Goal: Find specific page/section: Find specific page/section

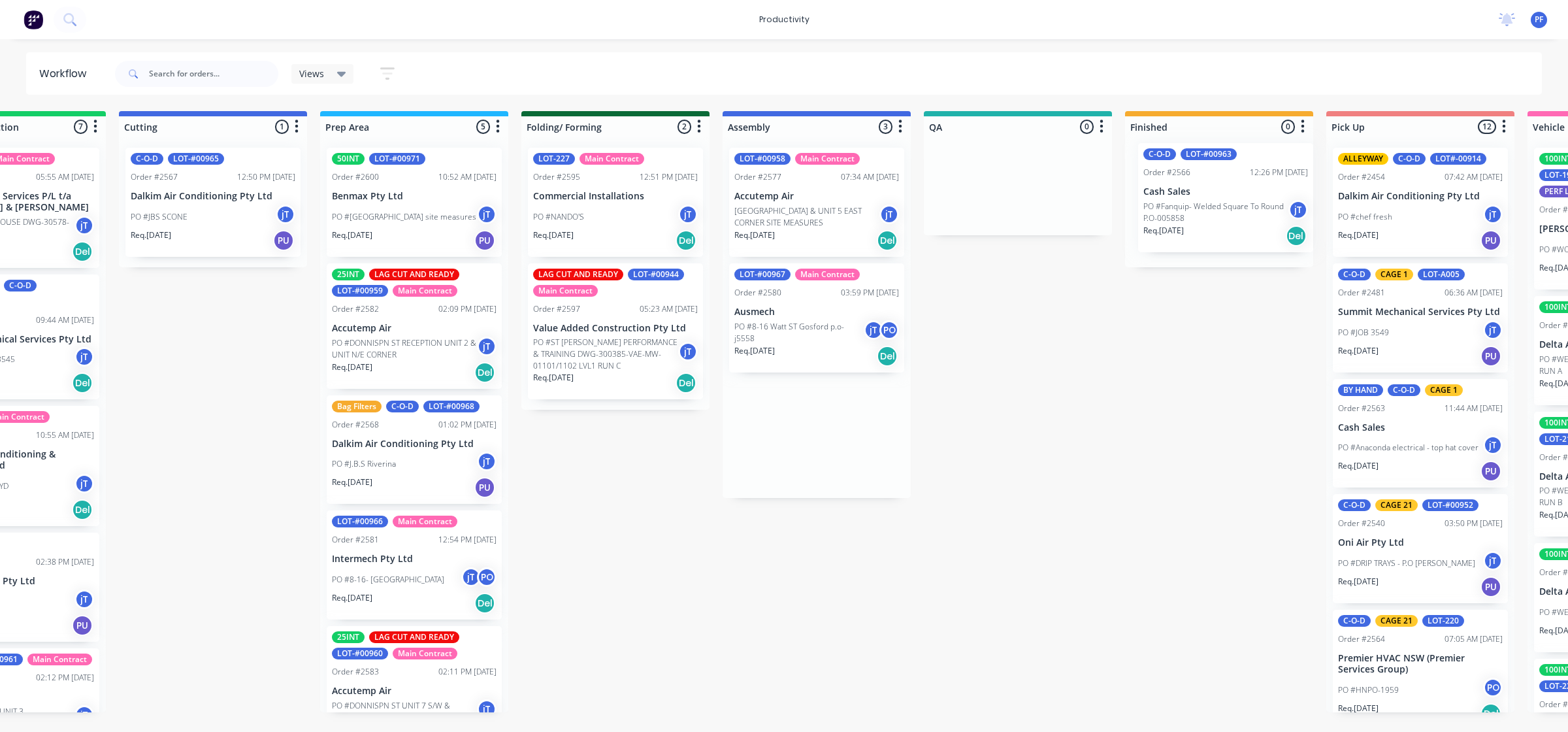
scroll to position [0, 317]
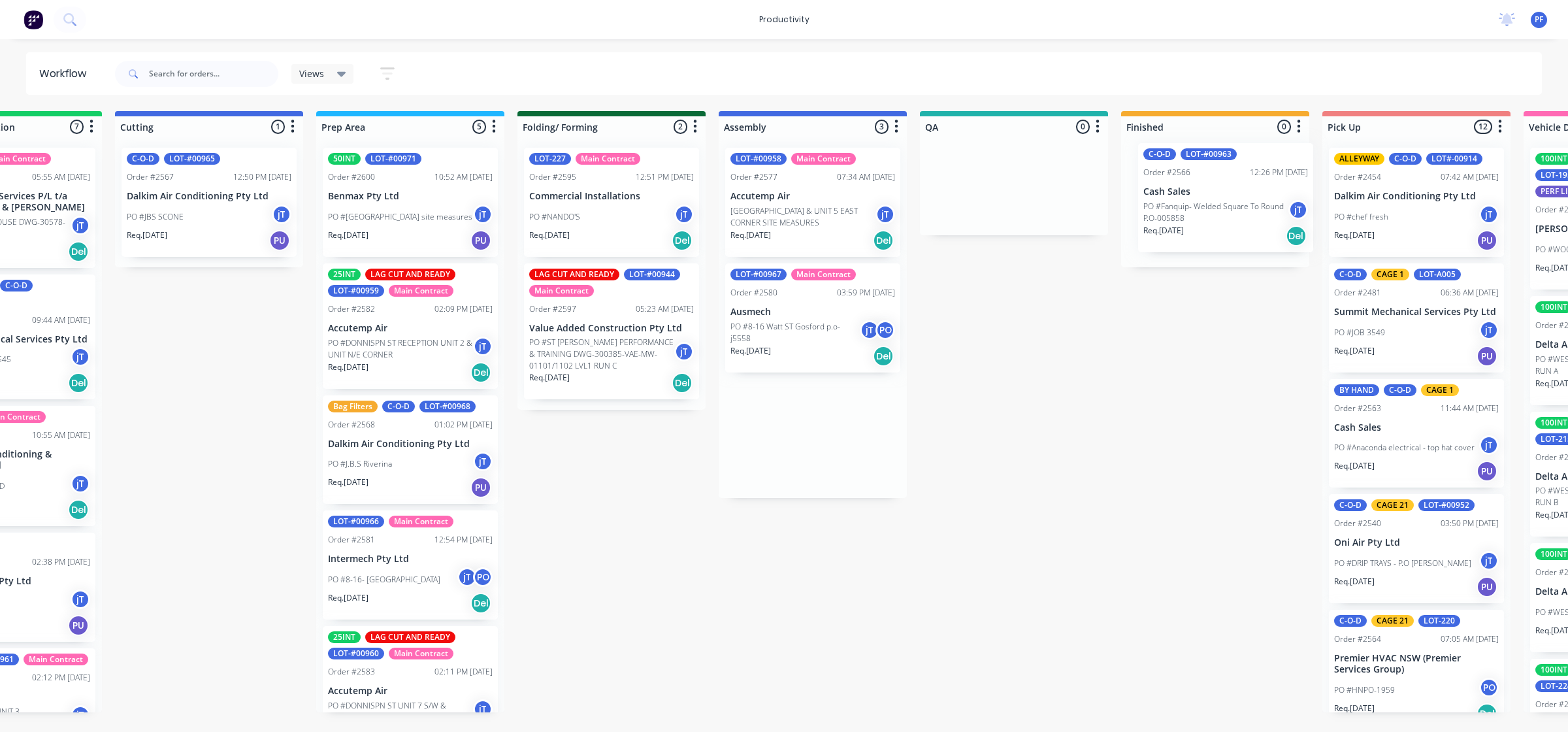
drag, startPoint x: 1147, startPoint y: 445, endPoint x: 1199, endPoint y: 215, distance: 235.8
click at [1203, 216] on div "Submitted 41 Main Contract Order #122 09:03 AM [DATE] Precision Air Conditionin…" at bounding box center [953, 412] width 2558 height 601
click at [1200, 228] on div "C-O-D LOT-#00963 Order #2566 12:26 PM [DATE] Cash Sales PO #Fanquip- Welded Squ…" at bounding box center [1213, 203] width 175 height 110
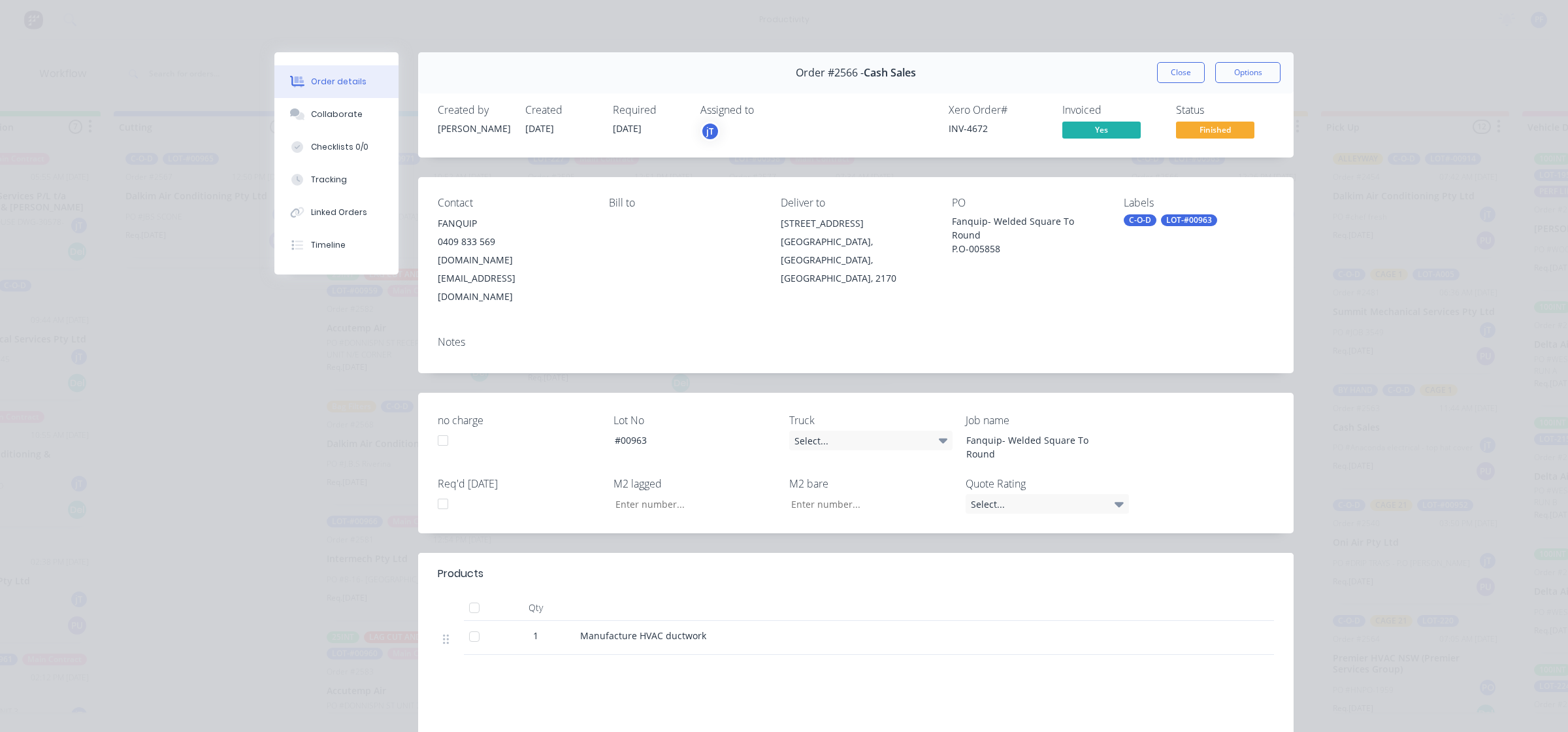
drag, startPoint x: 1199, startPoint y: 213, endPoint x: 1193, endPoint y: 226, distance: 14.3
click at [1197, 213] on div "Labels C-O-D LOT-#00963" at bounding box center [1199, 252] width 150 height 110
click at [1194, 223] on div "LOT-#00963" at bounding box center [1188, 220] width 57 height 12
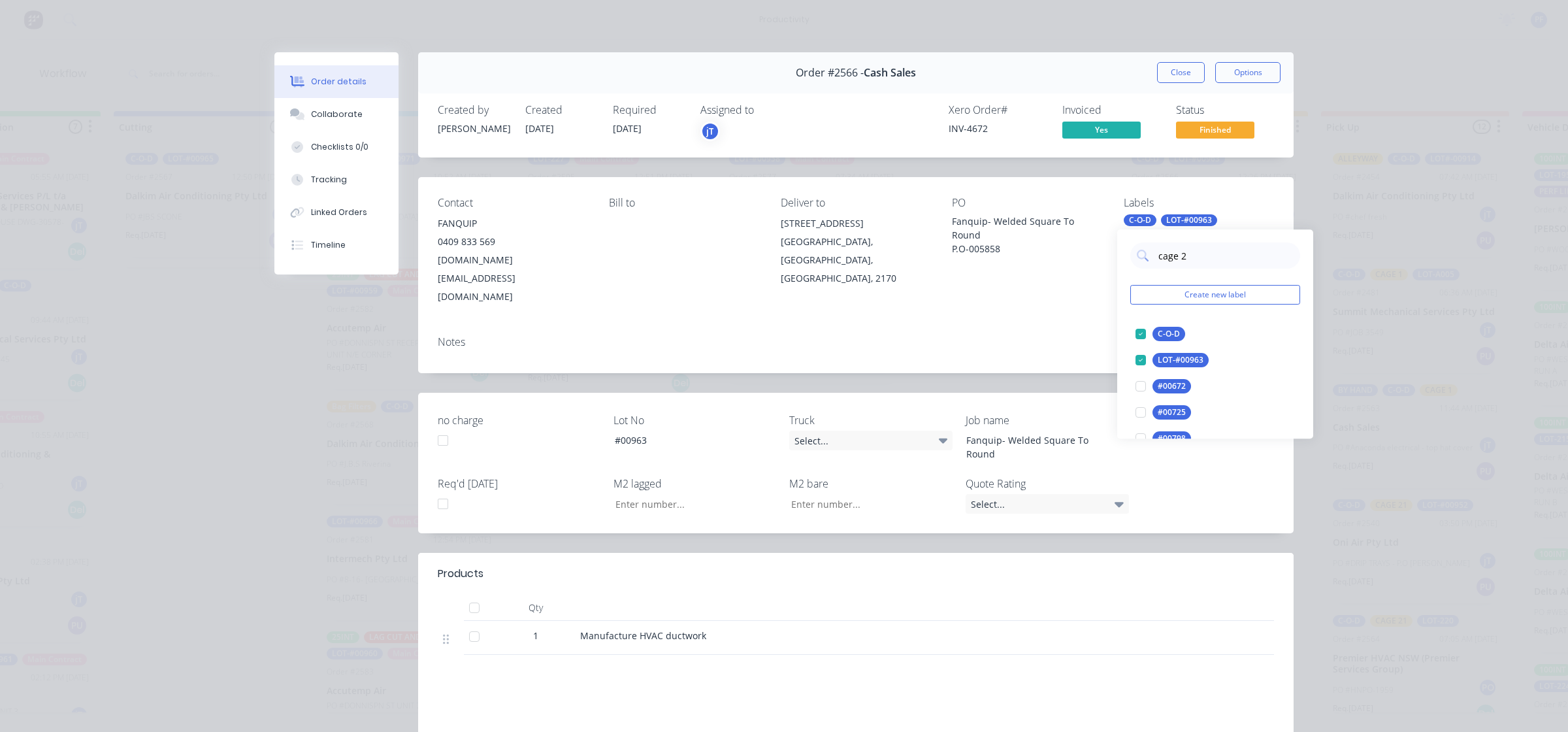
type input "cage 21"
click at [1143, 331] on div at bounding box center [1141, 334] width 26 height 26
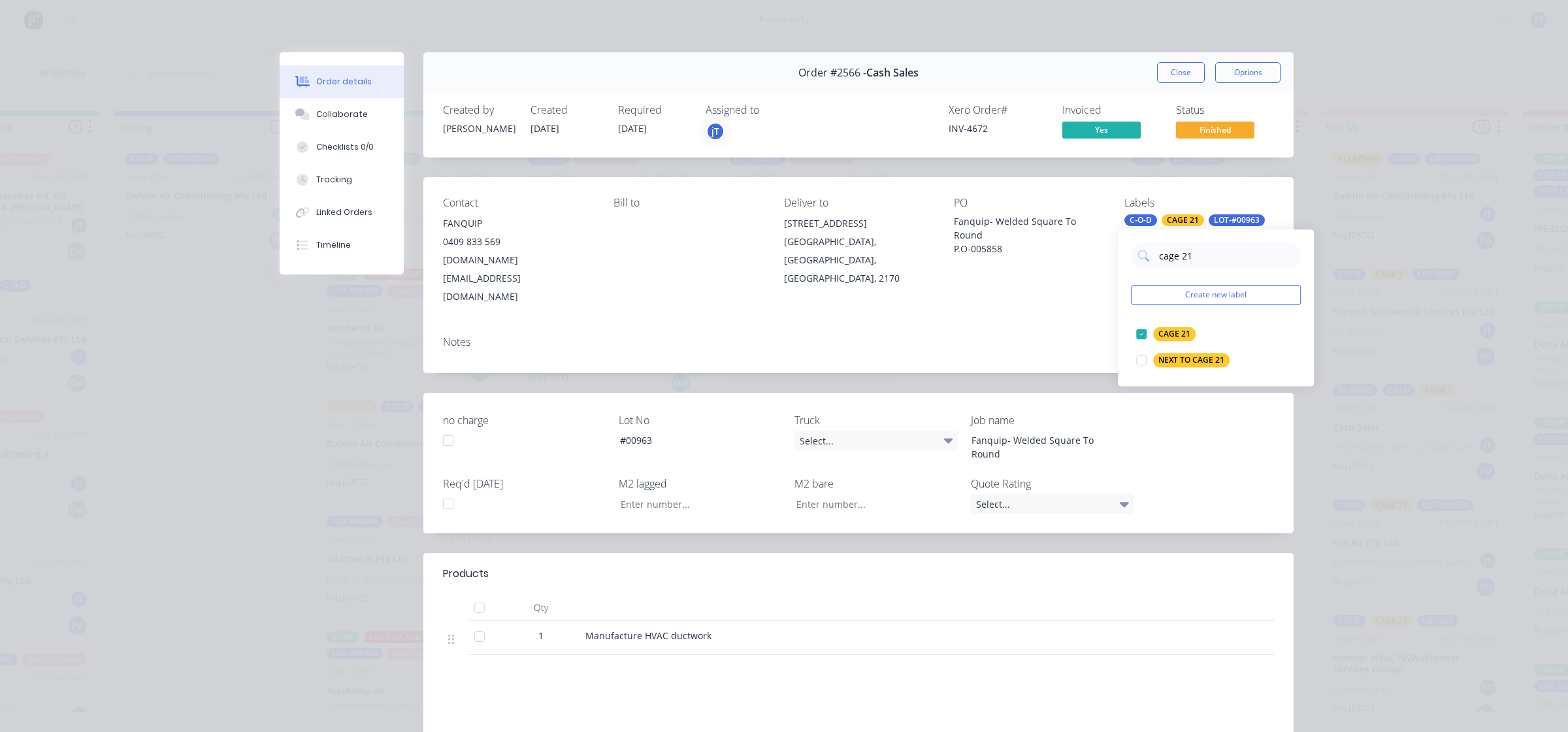
click at [1075, 336] on div "Notes" at bounding box center [858, 342] width 831 height 12
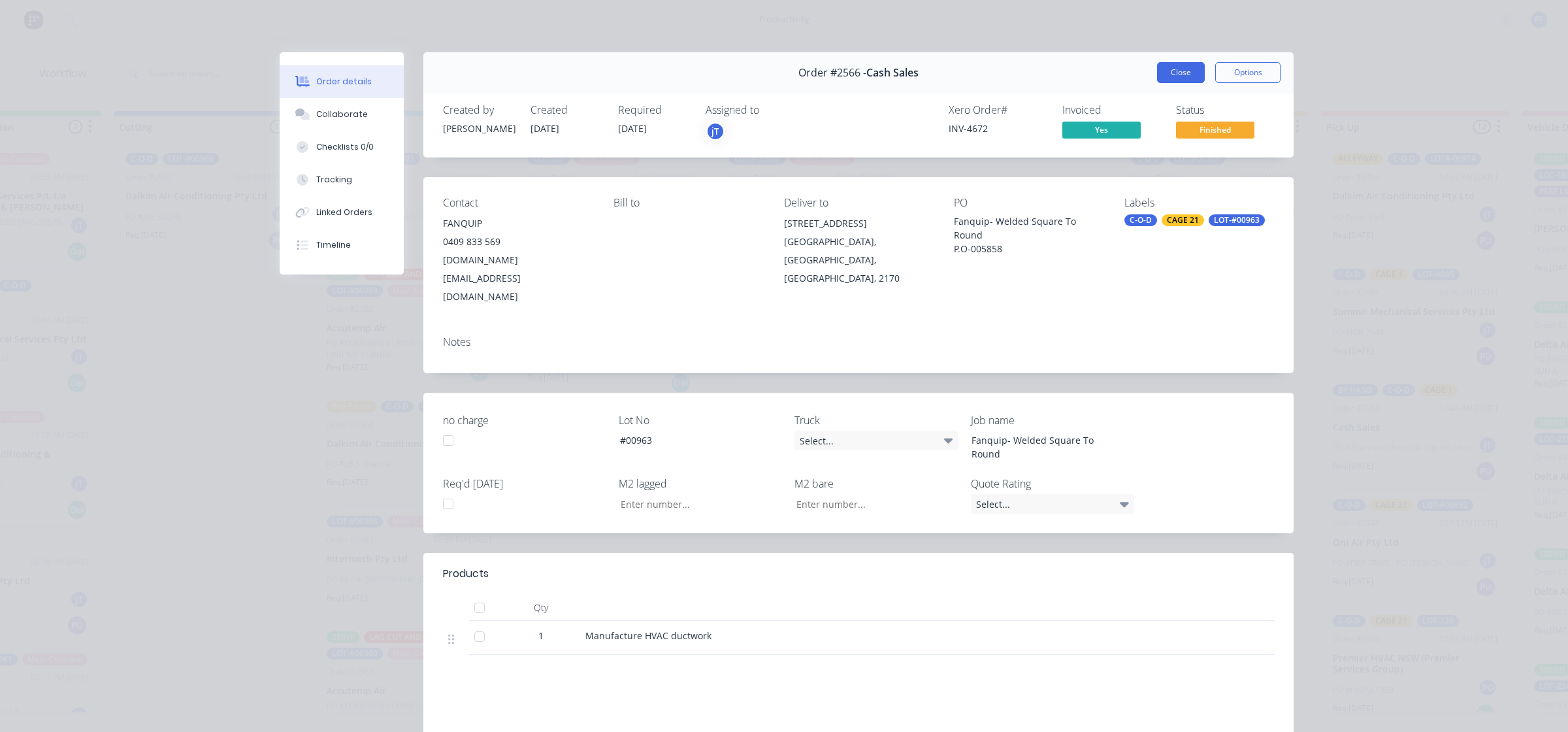
click at [1176, 81] on button "Close" at bounding box center [1180, 72] width 47 height 21
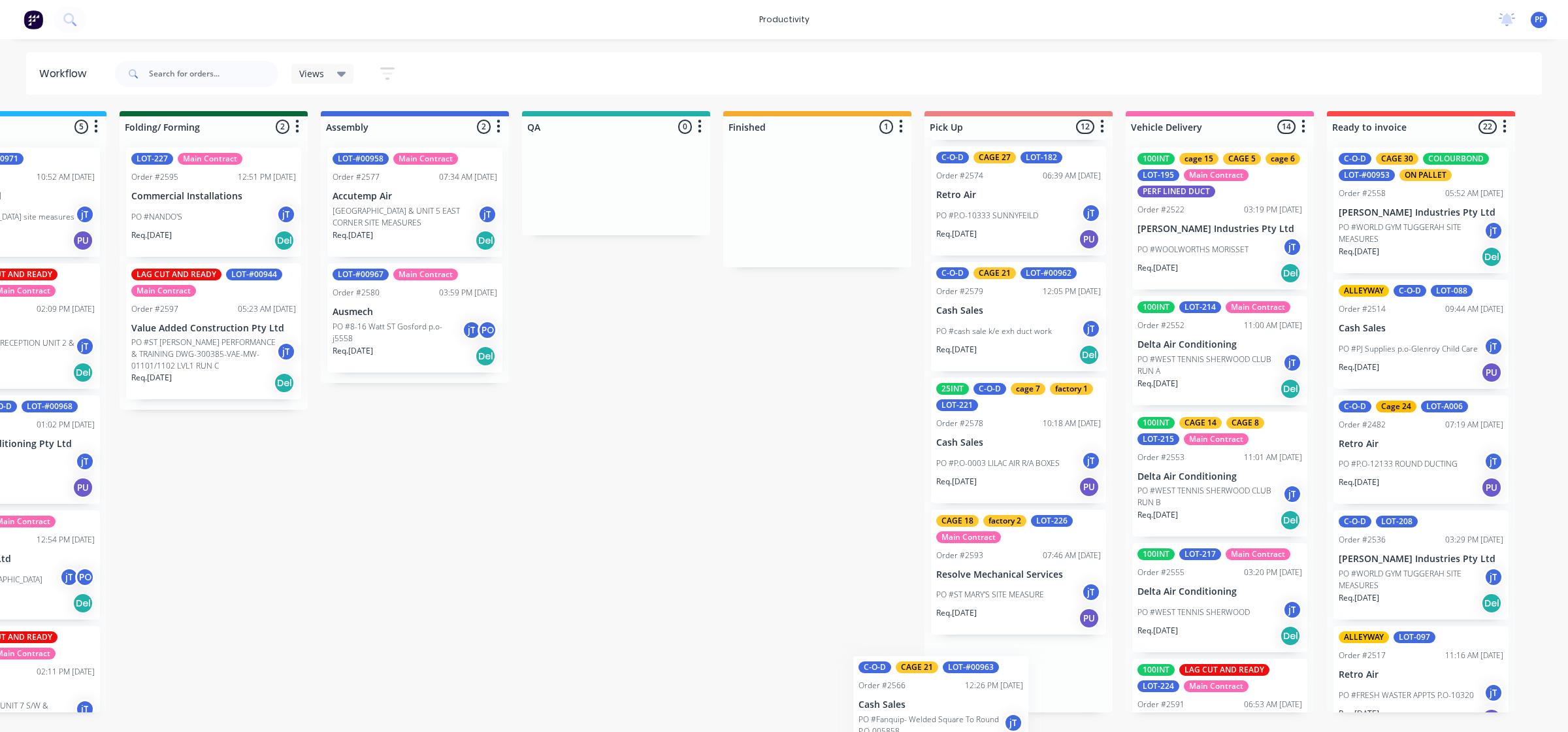
scroll to position [1005, 0]
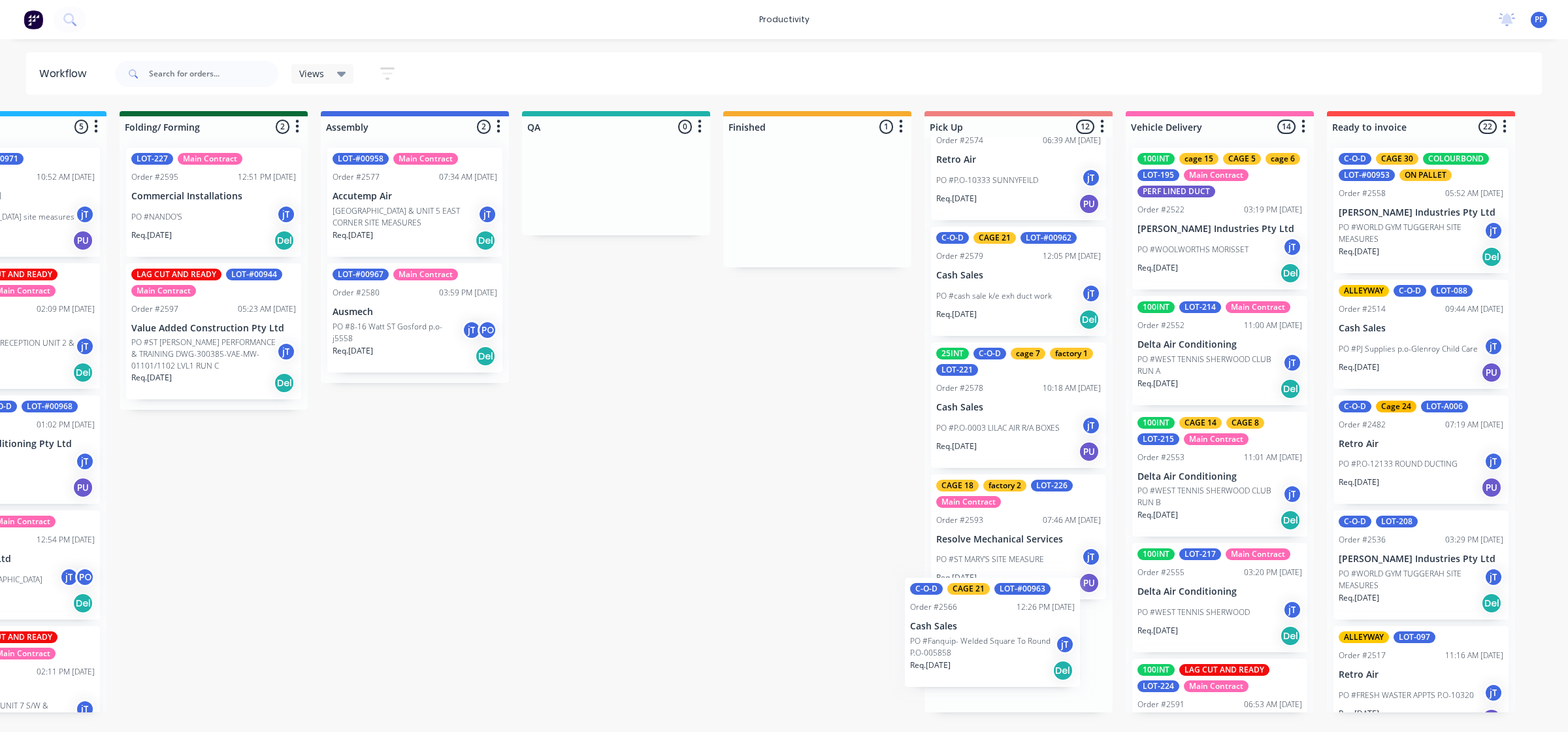
drag, startPoint x: 1164, startPoint y: 185, endPoint x: 948, endPoint y: 620, distance: 485.7
click at [948, 620] on div "Submitted 41 Main Contract Order #122 09:03 AM [DATE] Precision Air Conditionin…" at bounding box center [555, 412] width 2558 height 601
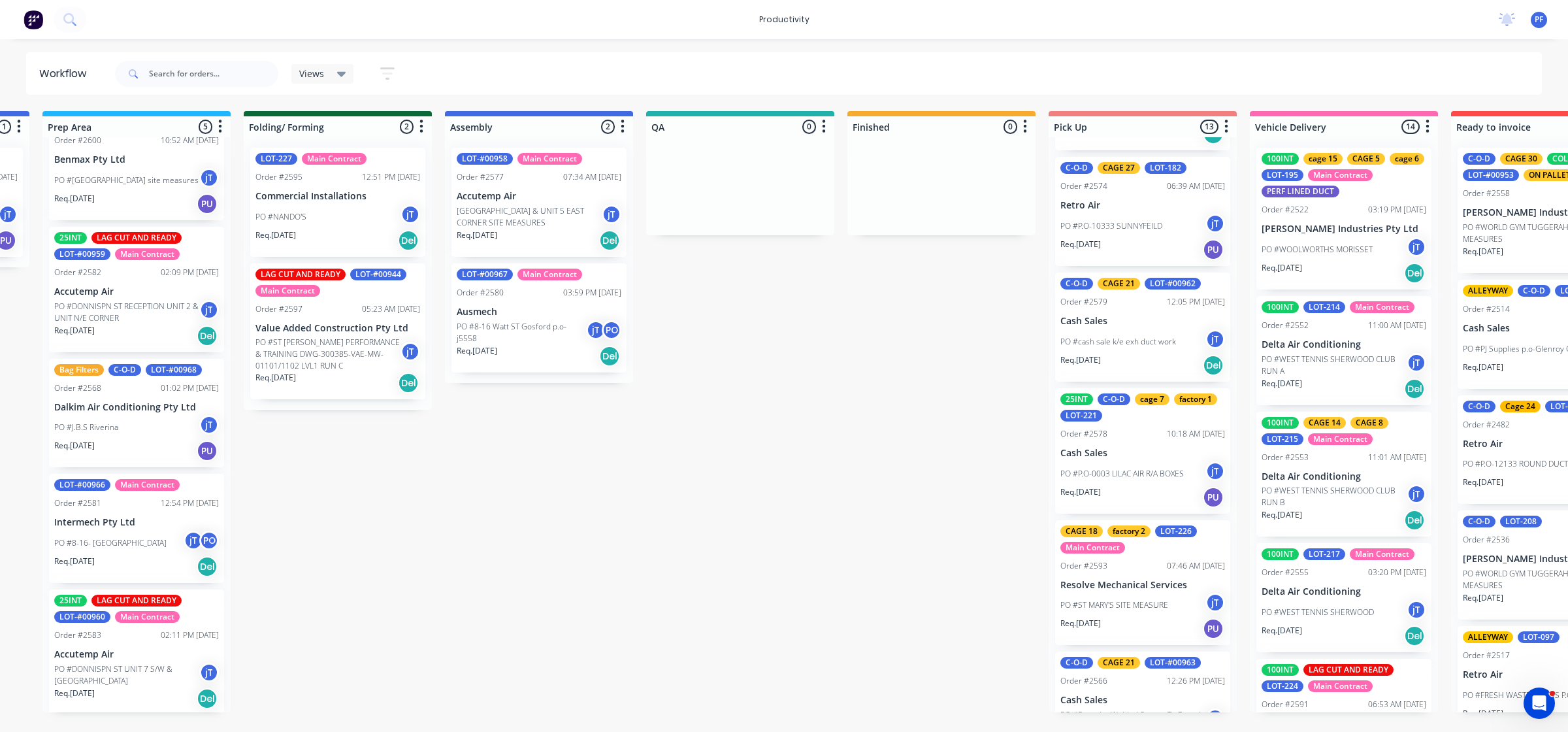
scroll to position [922, 0]
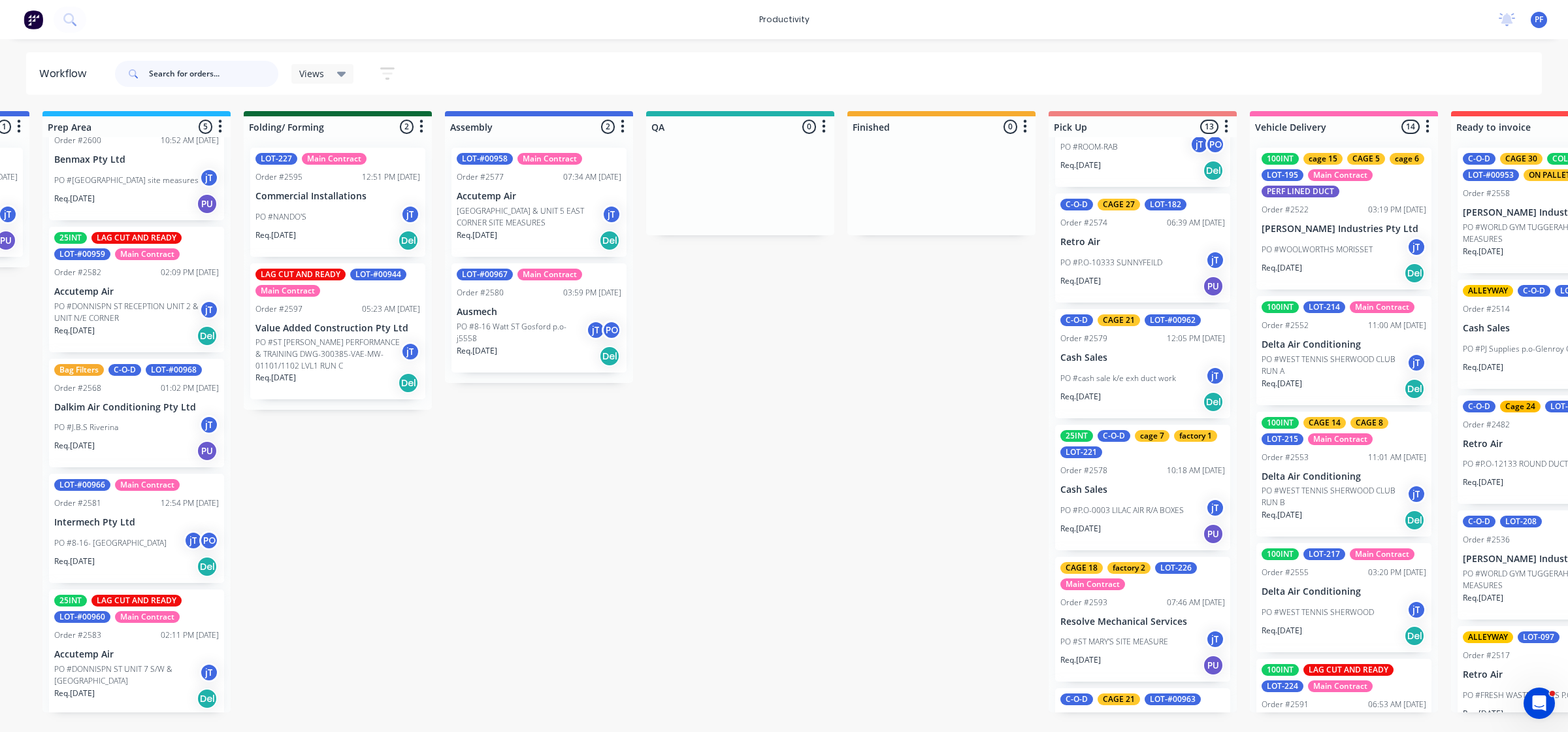
click at [193, 62] on input "text" at bounding box center [213, 73] width 129 height 26
type input "bondi"
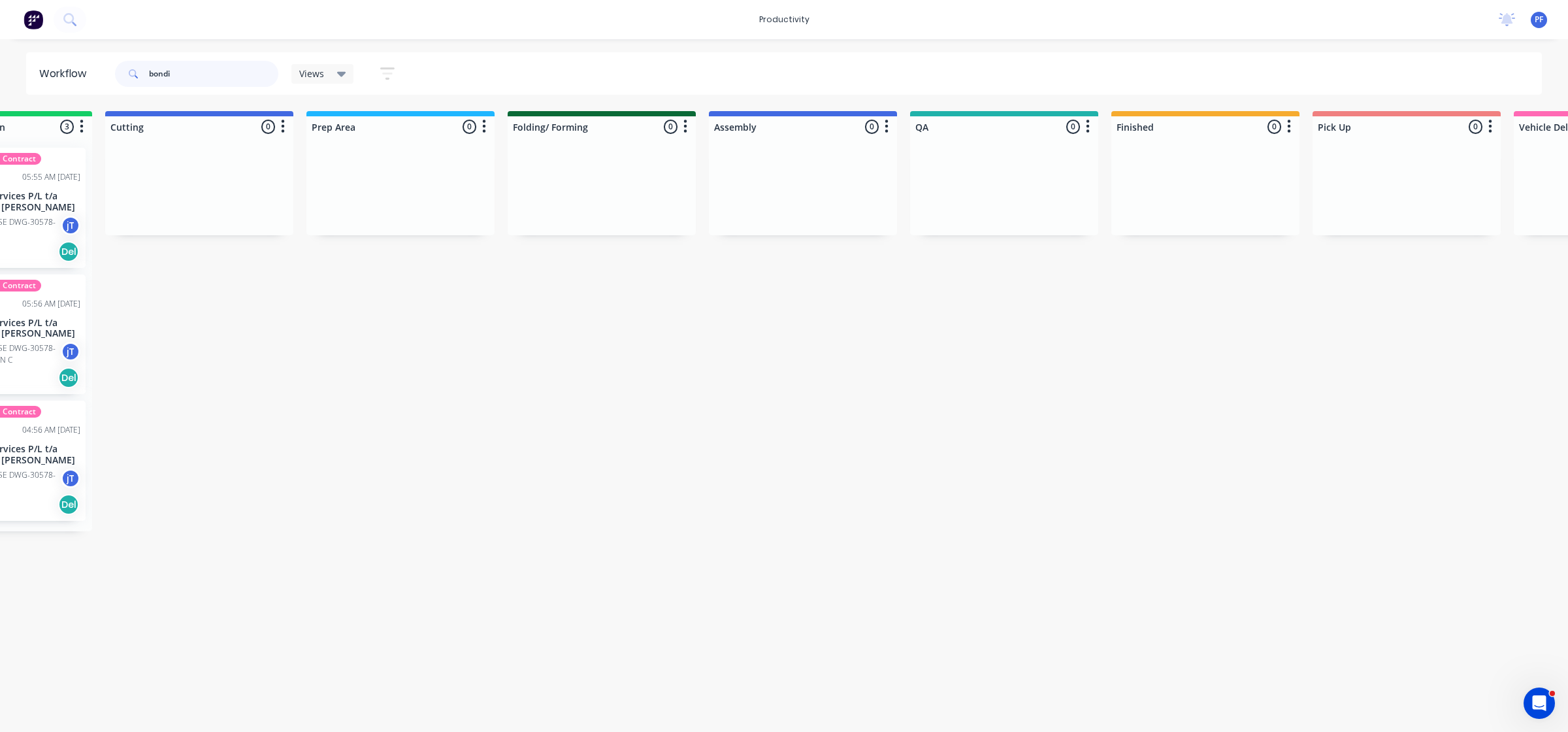
scroll to position [0, 0]
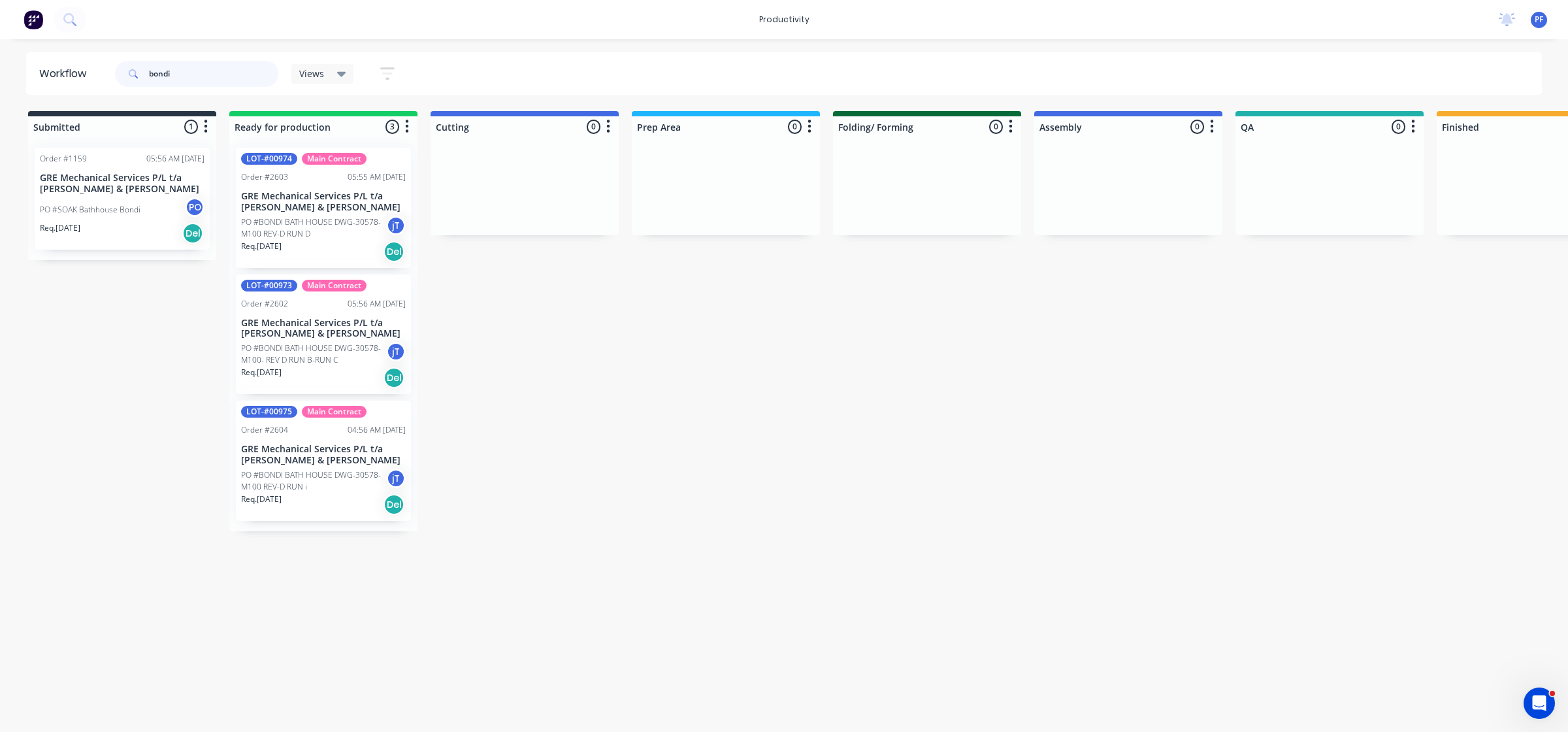
drag, startPoint x: 200, startPoint y: 76, endPoint x: 116, endPoint y: 76, distance: 84.0
click at [116, 76] on div "bondi" at bounding box center [197, 73] width 163 height 26
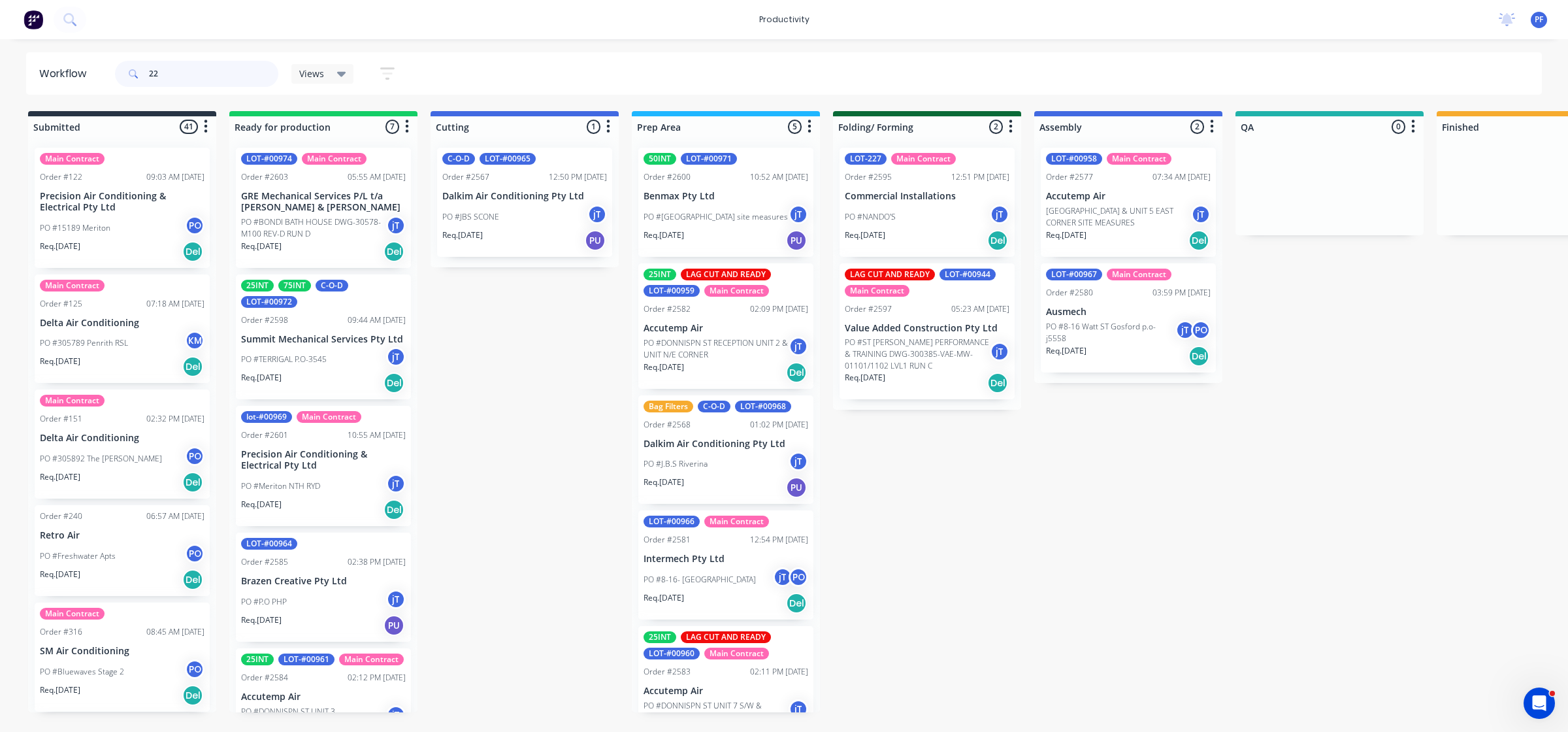
type input "228"
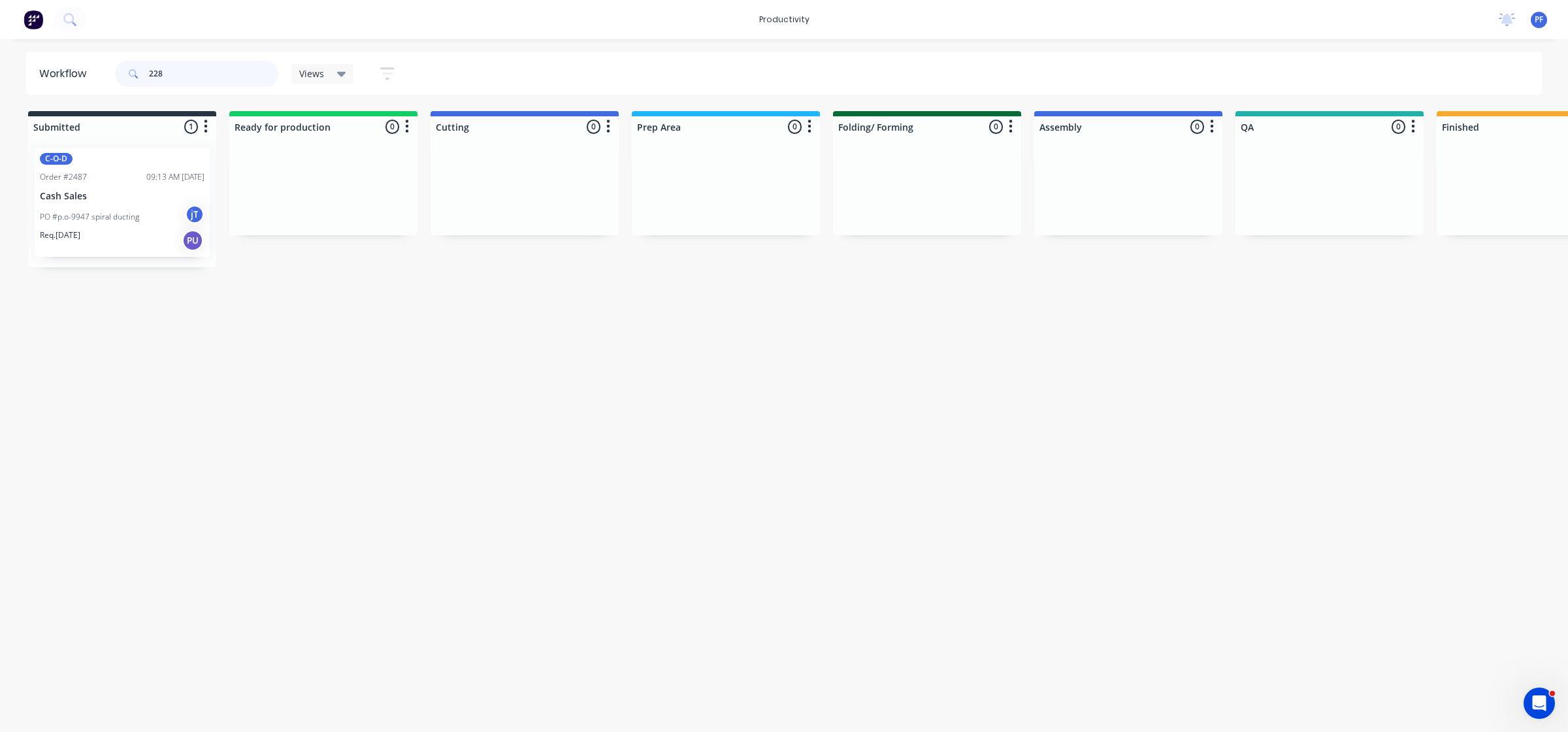
drag, startPoint x: 177, startPoint y: 77, endPoint x: 54, endPoint y: 94, distance: 124.2
click at [54, 94] on header "Workflow 228 Views Save new view None (Default) edit Assembly edit Dispatch edi…" at bounding box center [784, 73] width 1516 height 43
